Goal: Browse casually

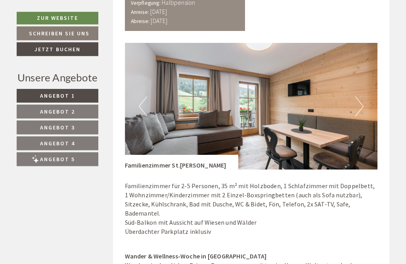
scroll to position [2013, 0]
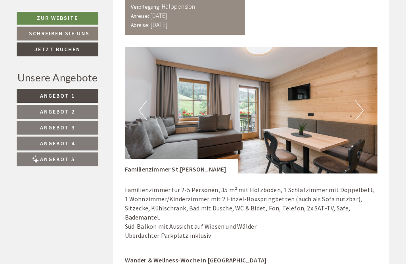
click at [196, 47] on img at bounding box center [251, 110] width 253 height 126
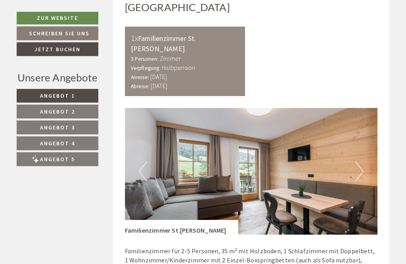
scroll to position [1948, 0]
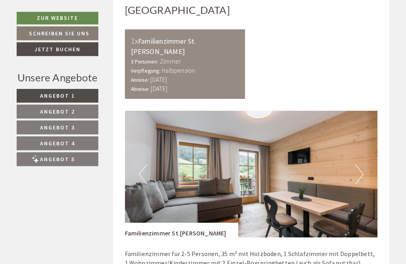
click at [367, 111] on img at bounding box center [251, 174] width 253 height 126
click at [361, 111] on img at bounding box center [251, 174] width 253 height 126
click at [368, 111] on img at bounding box center [251, 174] width 253 height 126
click at [363, 164] on button "Next" at bounding box center [359, 174] width 8 height 20
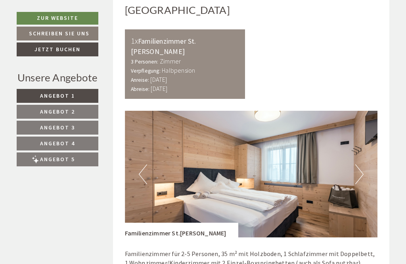
click at [357, 164] on button "Next" at bounding box center [359, 174] width 8 height 20
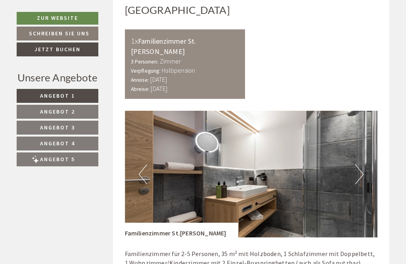
click at [367, 111] on img at bounding box center [251, 174] width 253 height 126
click at [353, 111] on img at bounding box center [251, 174] width 253 height 126
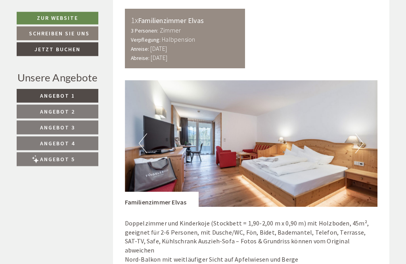
scroll to position [1231, 0]
click at [366, 103] on img at bounding box center [251, 143] width 253 height 126
click at [358, 133] on button "Next" at bounding box center [359, 143] width 8 height 20
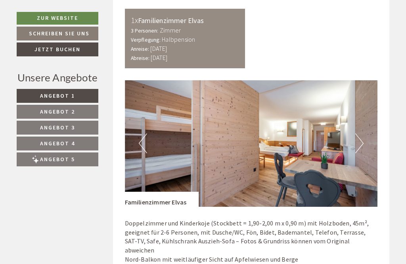
click at [365, 107] on img at bounding box center [251, 143] width 253 height 126
click at [361, 133] on button "Next" at bounding box center [359, 143] width 8 height 20
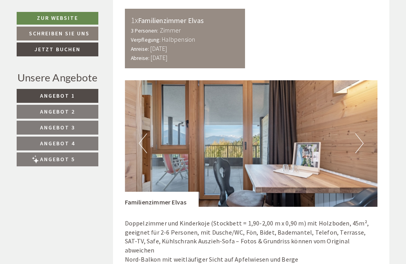
click at [364, 105] on img at bounding box center [251, 143] width 253 height 126
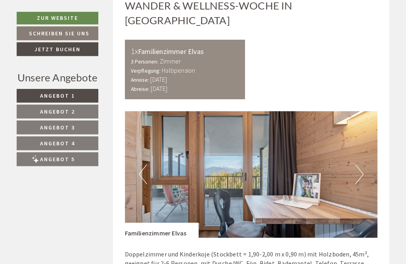
scroll to position [1200, 0]
click at [360, 164] on button "Next" at bounding box center [359, 174] width 8 height 20
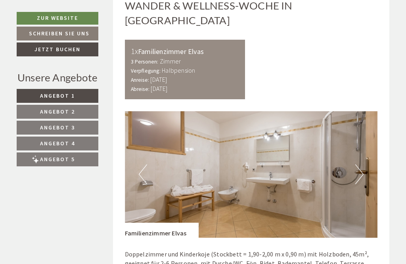
click at [360, 164] on button "Next" at bounding box center [359, 174] width 8 height 20
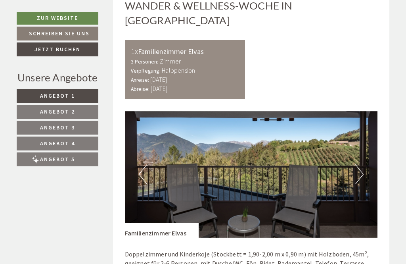
click at [364, 139] on img at bounding box center [251, 174] width 253 height 126
click at [356, 164] on button "Next" at bounding box center [359, 174] width 8 height 20
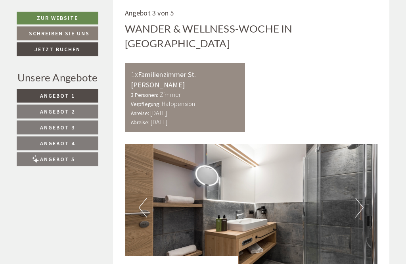
click at [361, 198] on button "Next" at bounding box center [359, 208] width 8 height 20
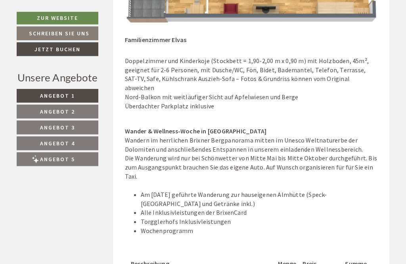
scroll to position [1393, 0]
